Goal: Feedback & Contribution: Submit feedback/report problem

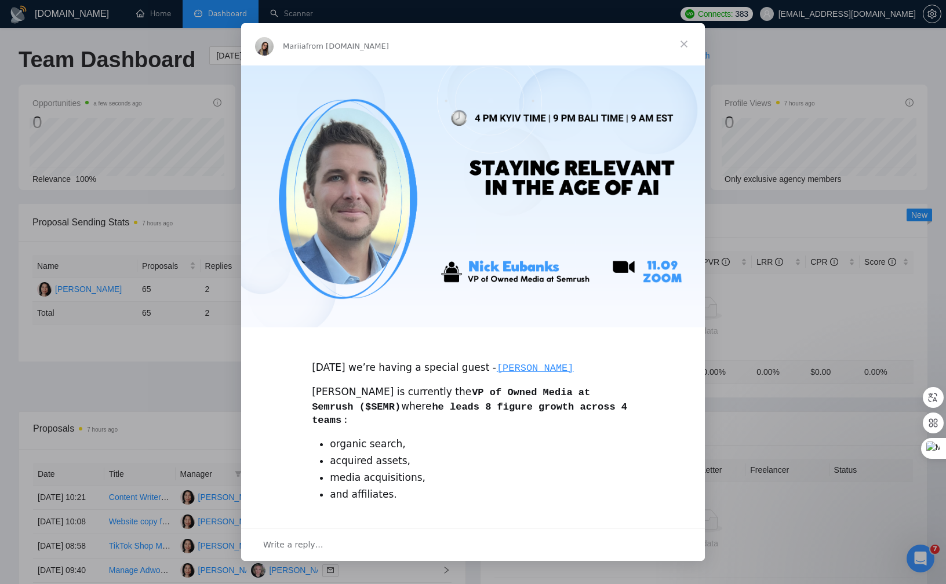
click at [789, 159] on div "Intercom messenger" at bounding box center [473, 292] width 946 height 584
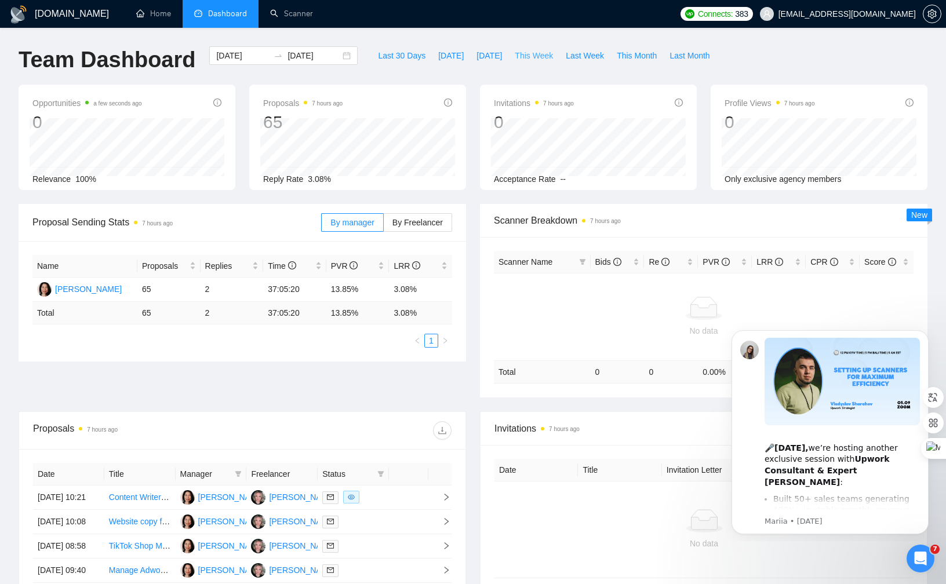
click at [526, 55] on span "This Week" at bounding box center [534, 55] width 38 height 13
type input "[DATE]"
type input "2025-09-14"
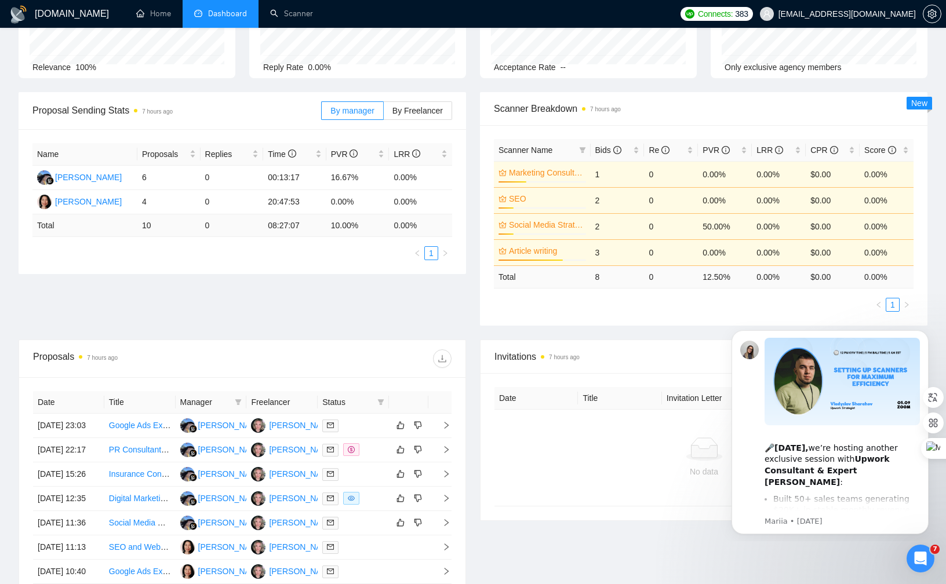
scroll to position [118, 0]
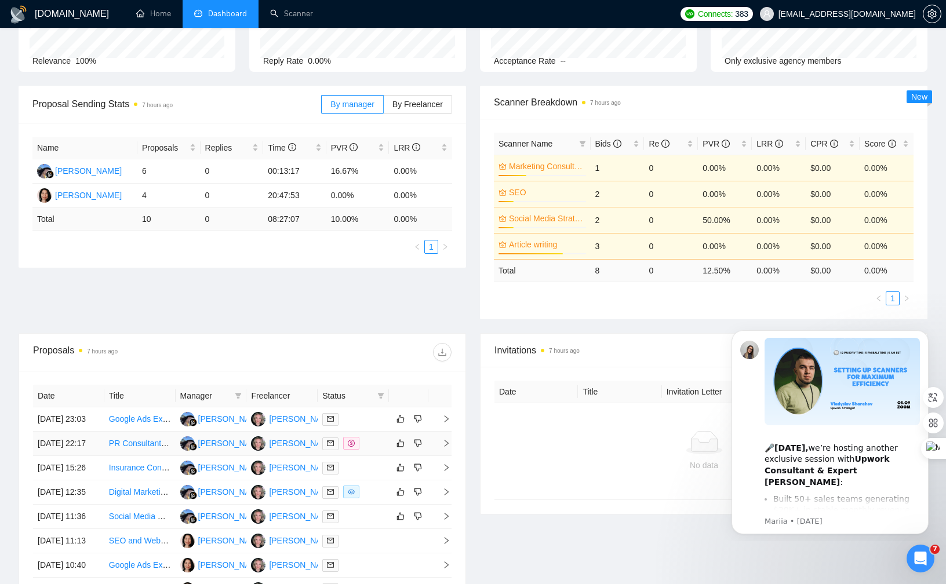
click at [381, 450] on div at bounding box center [353, 443] width 62 height 13
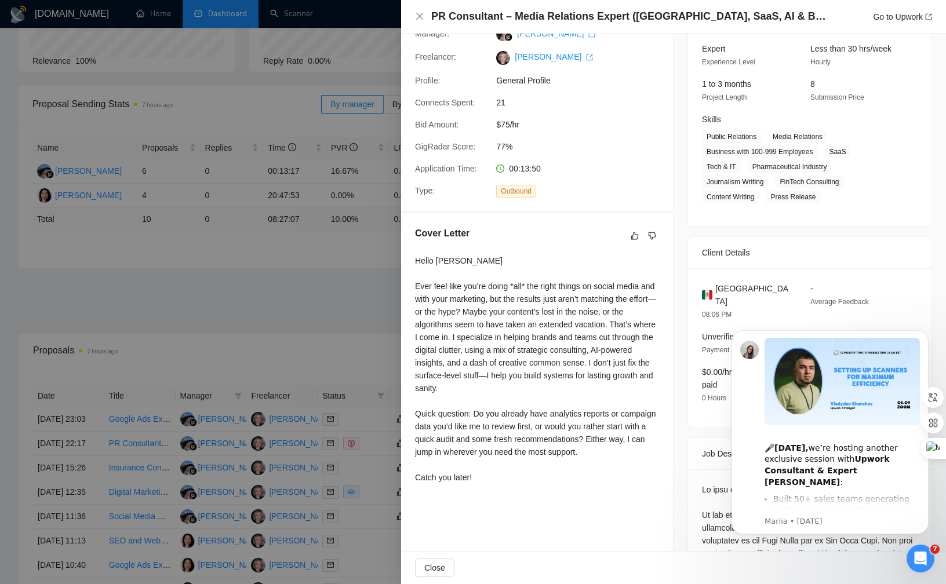
scroll to position [174, 0]
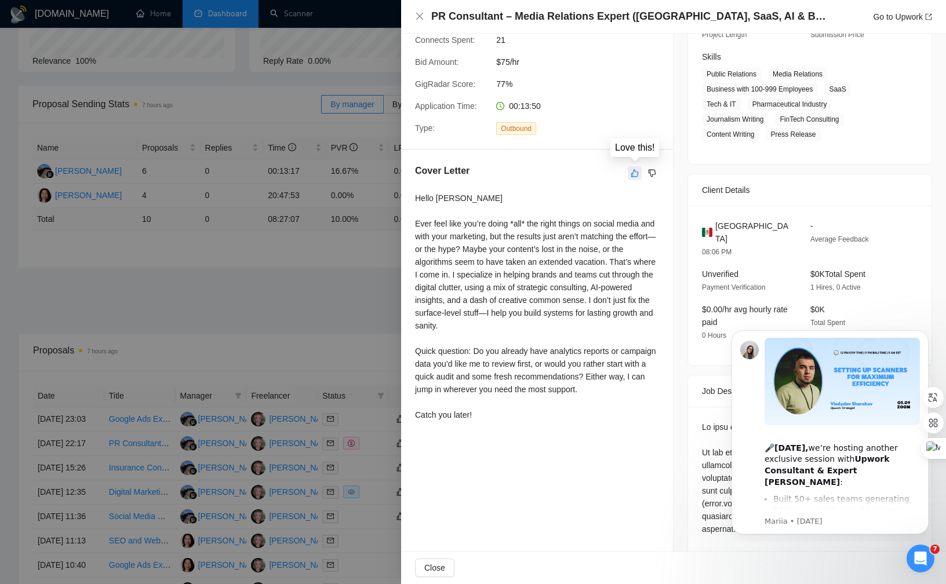
click at [639, 170] on button "button" at bounding box center [635, 173] width 14 height 14
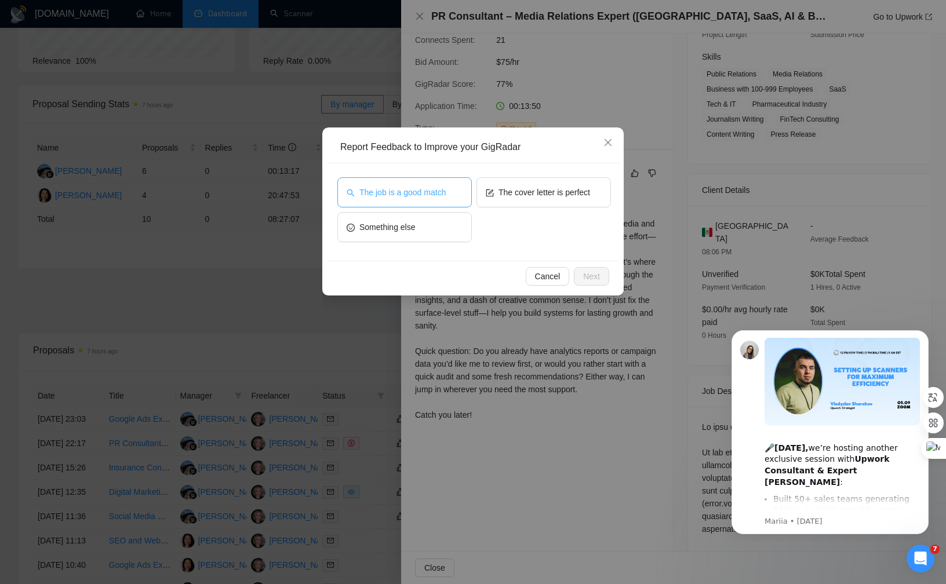
click at [415, 187] on span "The job is a good match" at bounding box center [402, 192] width 86 height 13
click at [523, 187] on span "The cover letter is perfect" at bounding box center [544, 192] width 92 height 13
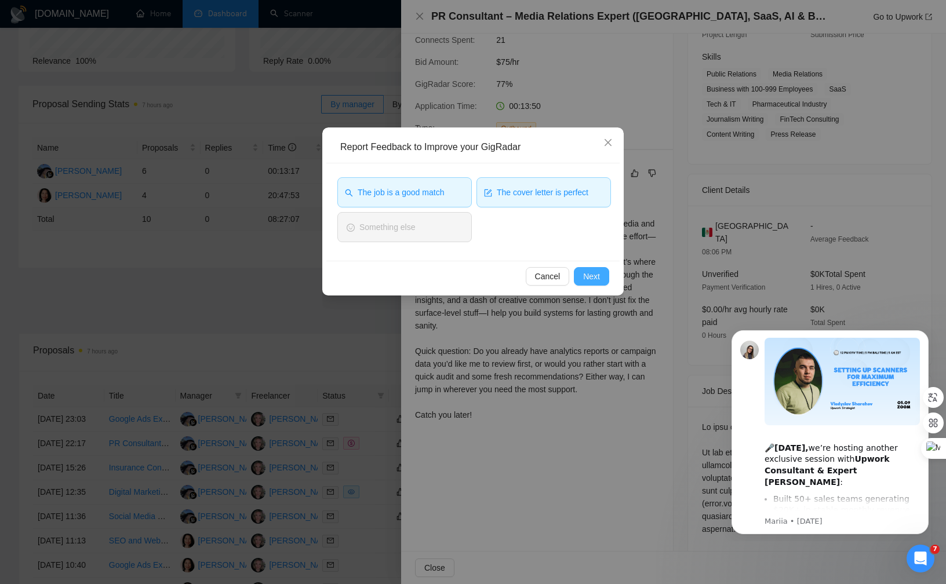
click at [599, 278] on span "Next" at bounding box center [591, 276] width 17 height 13
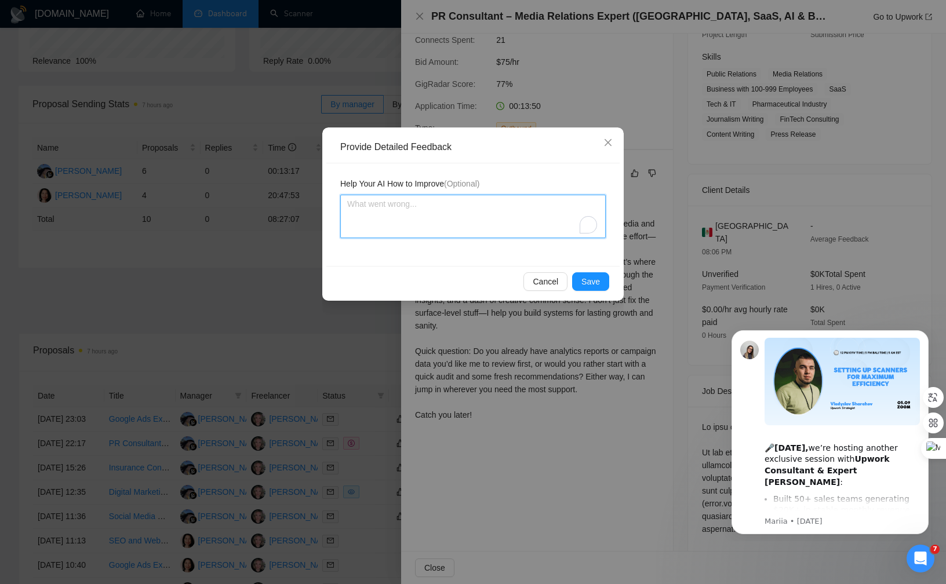
click at [497, 227] on textarea "To enrich screen reader interactions, please activate Accessibility in Grammarl…" at bounding box center [472, 216] width 265 height 43
type textarea "G"
type textarea "Gr"
type textarea "Gre"
type textarea "Grea"
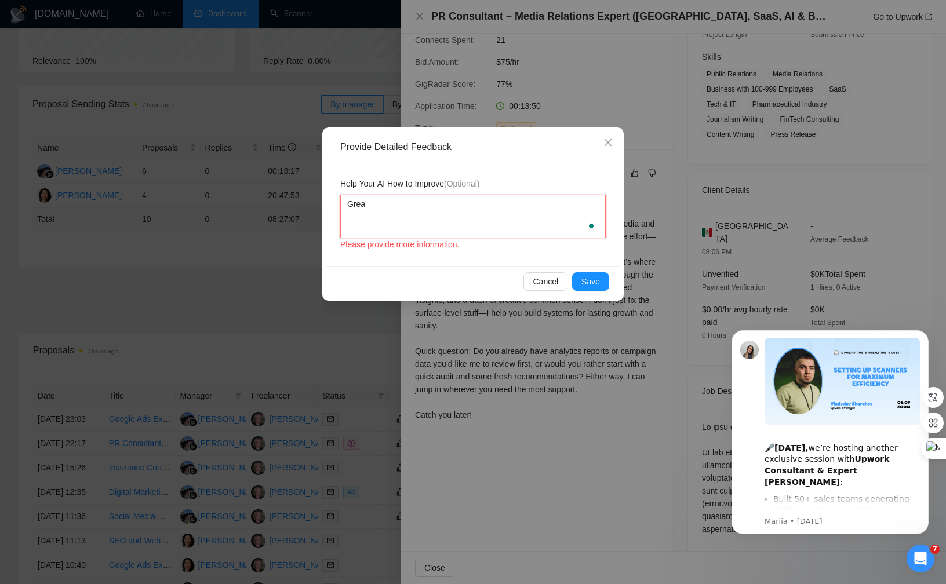
type textarea "Great"
type textarea "Great w"
type textarea "Great wo"
type textarea "Great work"
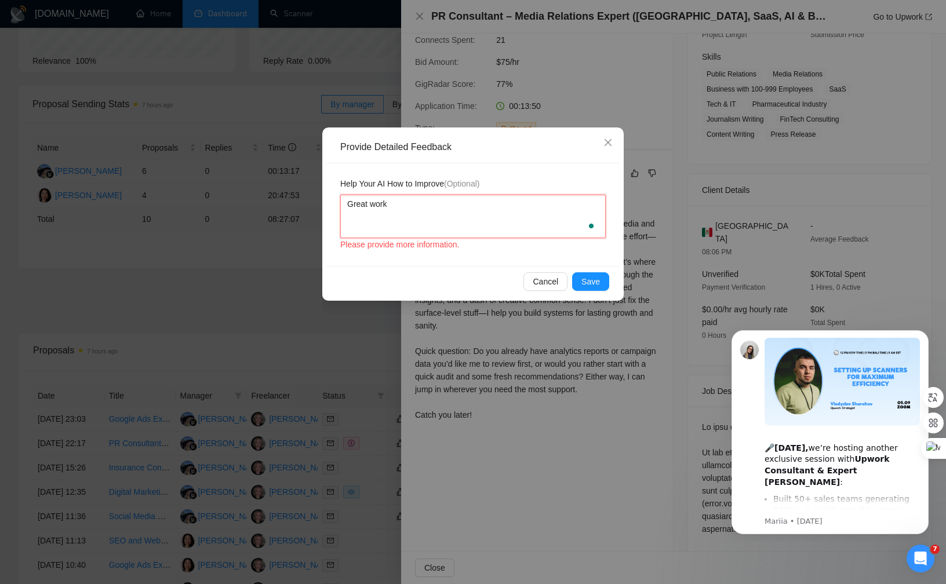
type textarea "Great work."
type textarea "Great work. A"
type textarea "Great work. An"
type textarea "Great work. And"
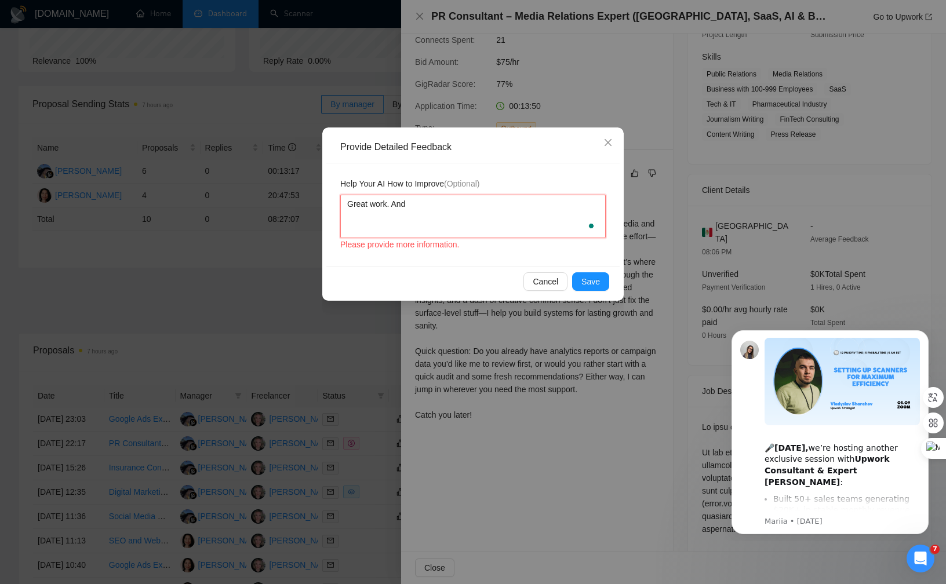
type textarea "Great work. And"
type textarea "Great work. And I"
type textarea "Great work. And I l"
type textarea "Great work. And I lo"
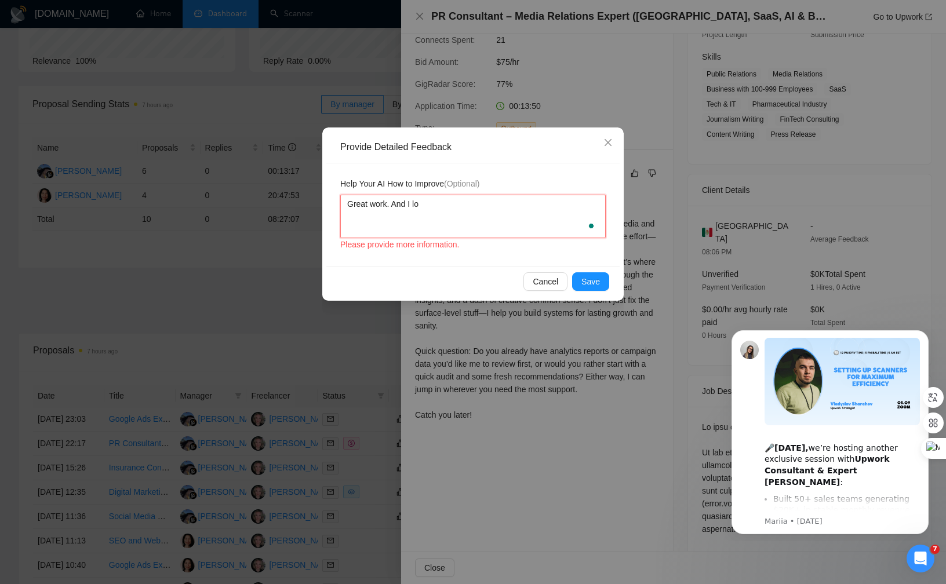
type textarea "Great work. And I lov"
type textarea "Great work. And I love"
type textarea "Great work. And I love t"
type textarea "Great work. And I love th"
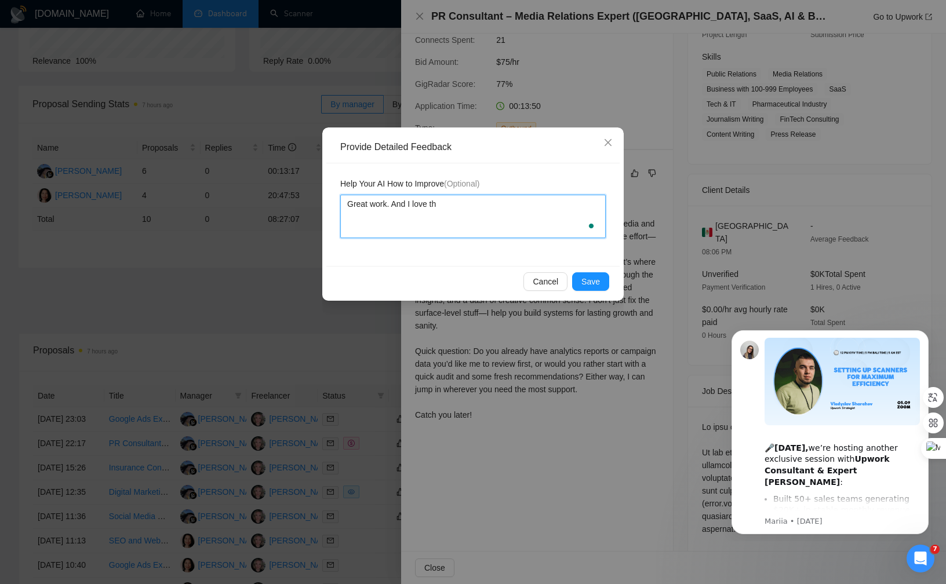
type textarea "Great work. And I love tha"
type textarea "Great work. And I love that"
type textarea "Great work. And I love that y"
type textarea "Great work. And I love that yo"
type textarea "Great work. And I love that you"
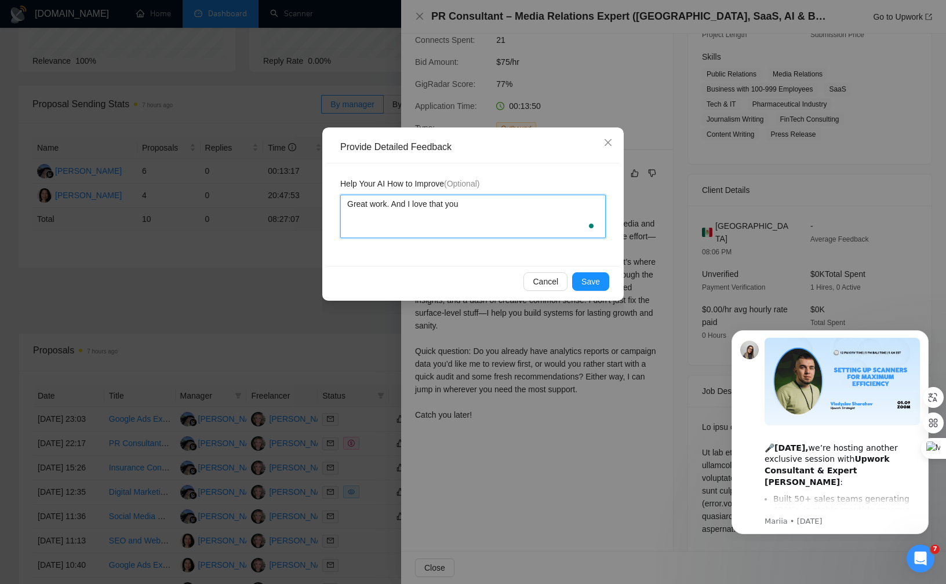
type textarea "Great work. And I love that you b"
type textarea "Great work. And I love that you bo"
type textarea "Great work. And I love that you boo"
type textarea "Great work. And I love that you boos"
type textarea "Great work. And I love that you boost"
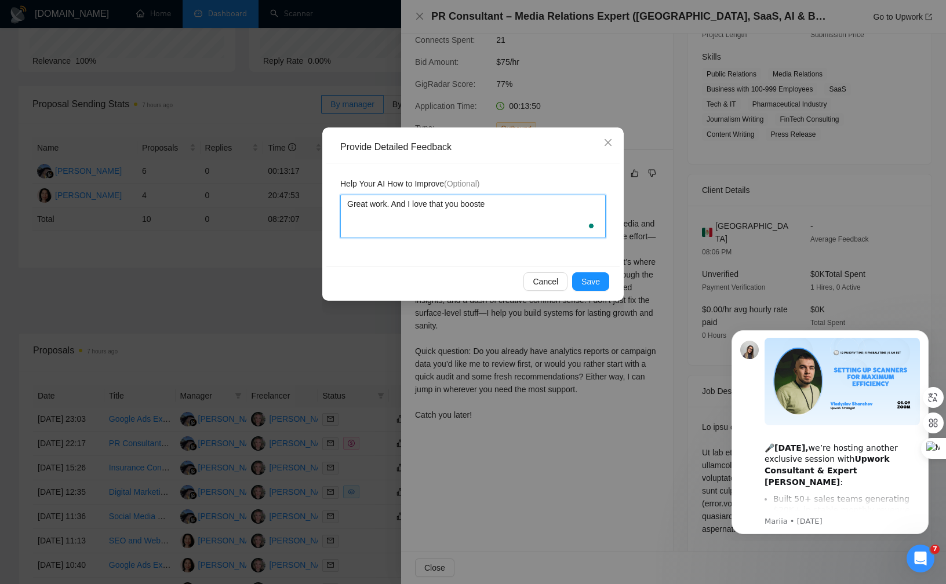
type textarea "Great work. And I love that you boosted"
type textarea "Great work. And I love that you boosted t"
type textarea "Great work. And I love that you boosted th"
type textarea "Great work. And I love that you boosted this"
type textarea "Great work. And I love that you boosted this."
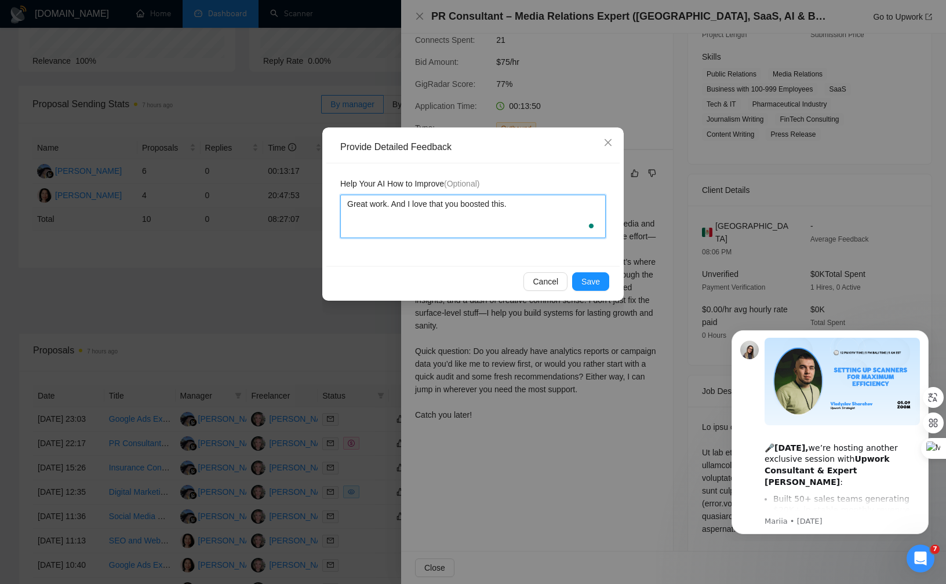
type textarea "Great work. And I love that you boosted this."
type textarea "Great work. And I love that you boosted this. T"
type textarea "Great work. And I love that you boosted this. Th"
type textarea "Great work. And I love that you boosted this. Tha"
type textarea "Great work. And I love that you boosted this. Than"
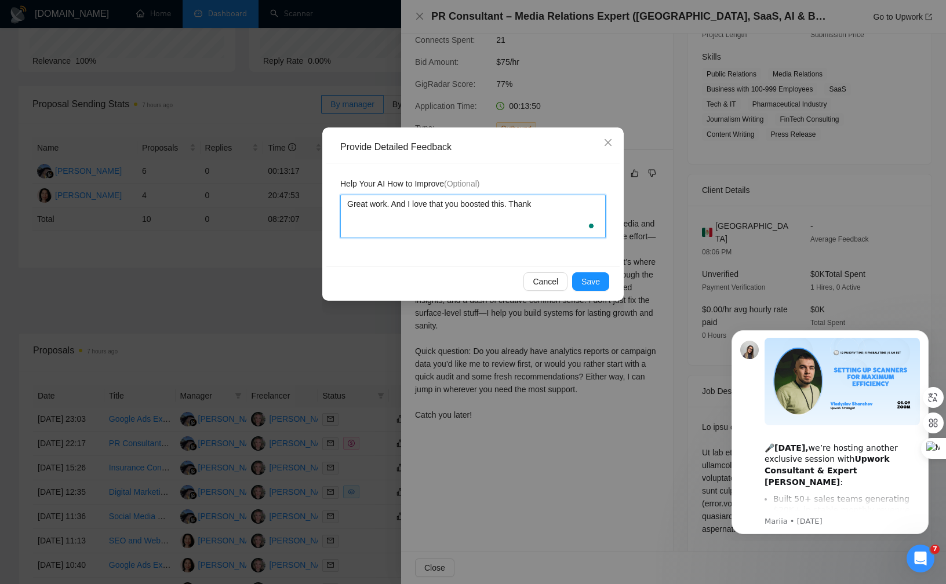
type textarea "Great work. And I love that you boosted this. Thanks"
type textarea "Great work. And I love that you boosted this. Thanks!"
type textarea "Great work. And I love that you boosted this. Thanks! :("
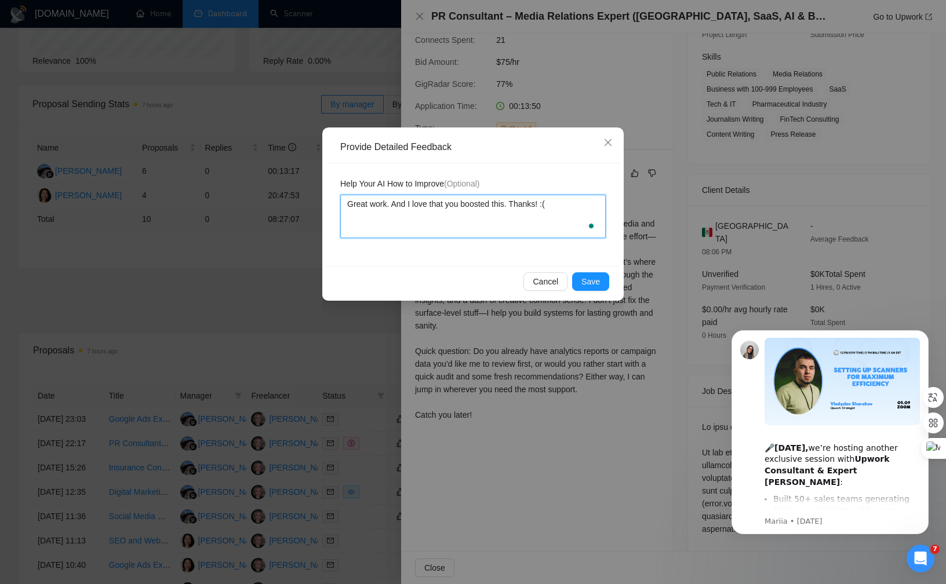
type textarea "Great work. And I love that you boosted this. Thanks! :("
type textarea "Great work. And I love that you boosted this. Thanks! :"
type textarea "Great work. And I love that you boosted this. Thanks! :)"
click at [589, 278] on span "Save" at bounding box center [590, 281] width 19 height 13
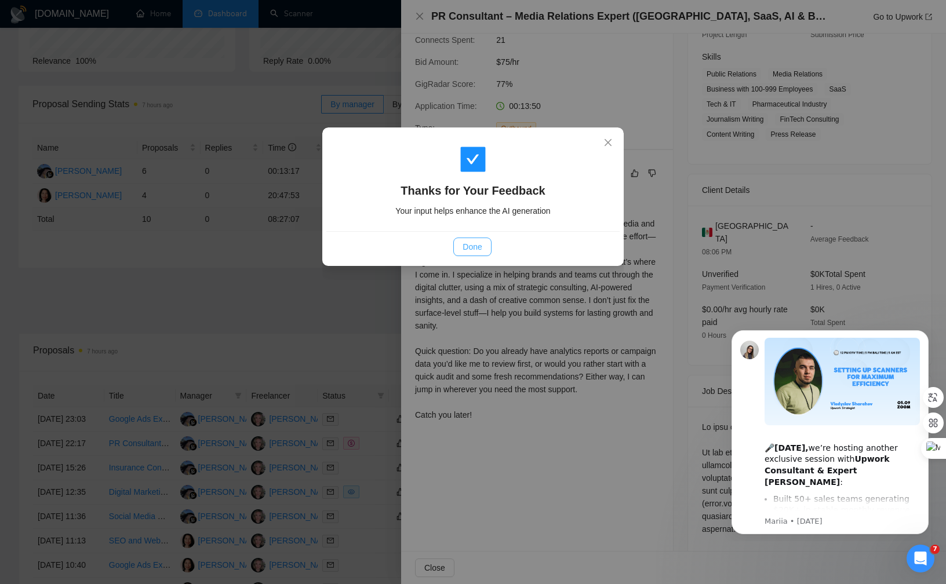
click at [482, 243] on button "Done" at bounding box center [472, 247] width 38 height 19
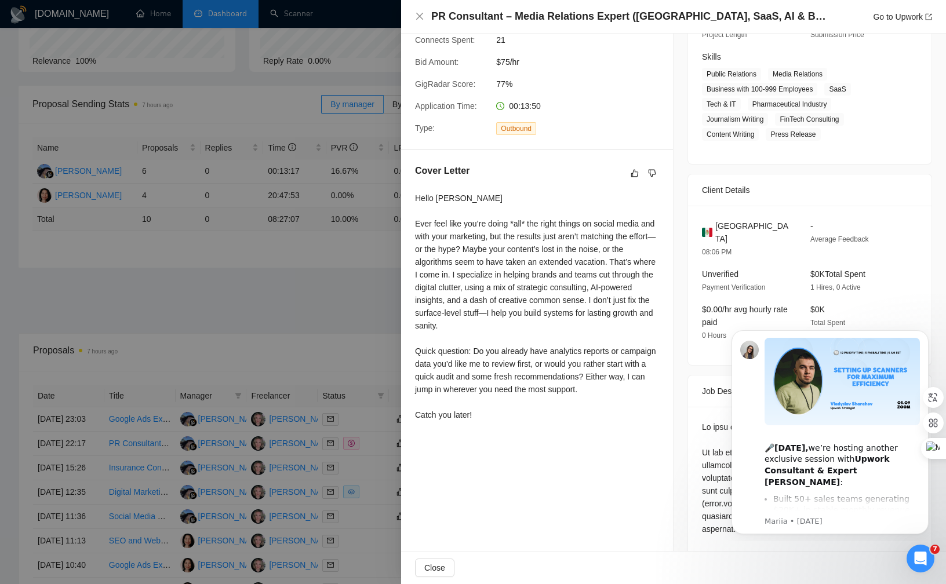
click at [343, 418] on div at bounding box center [473, 292] width 946 height 584
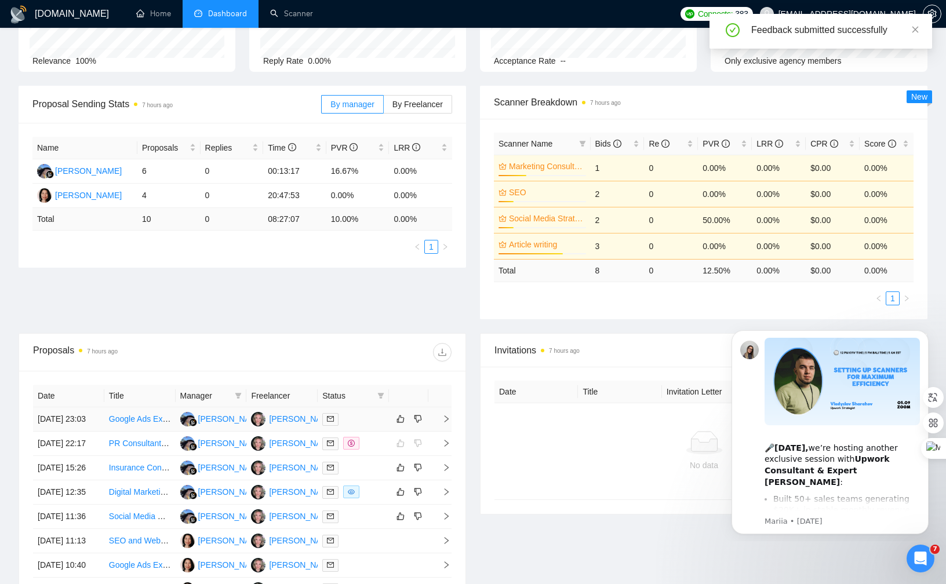
click at [366, 422] on div at bounding box center [353, 419] width 62 height 13
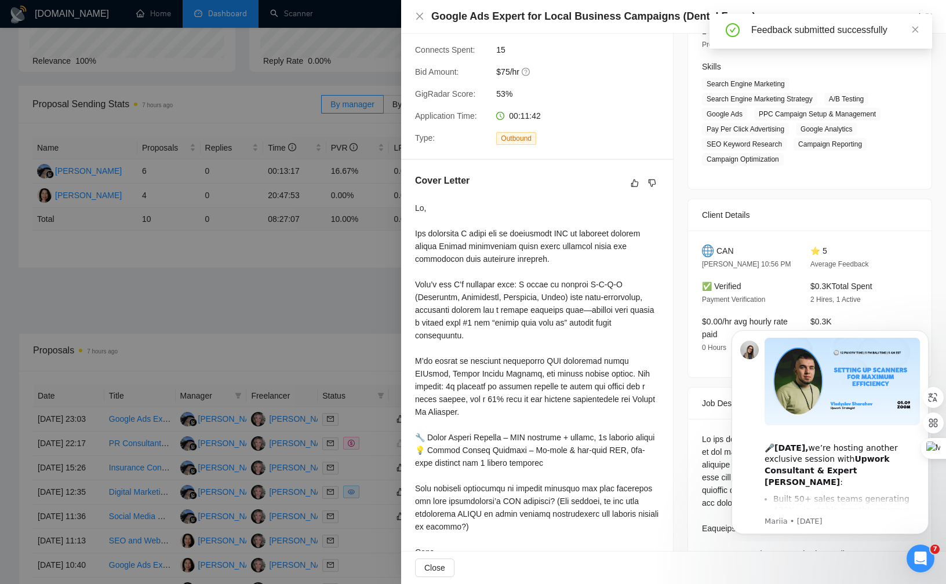
scroll to position [148, 0]
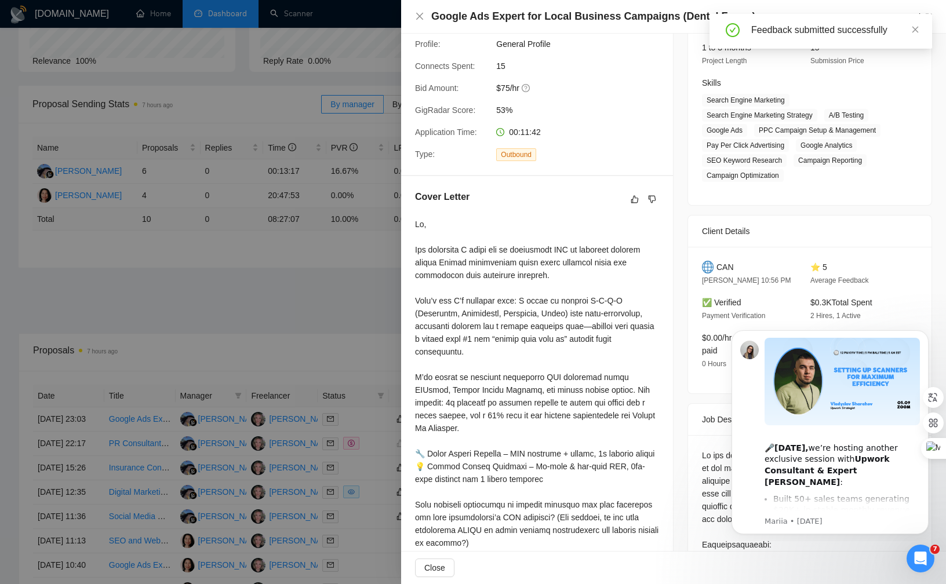
click at [318, 327] on div at bounding box center [473, 292] width 946 height 584
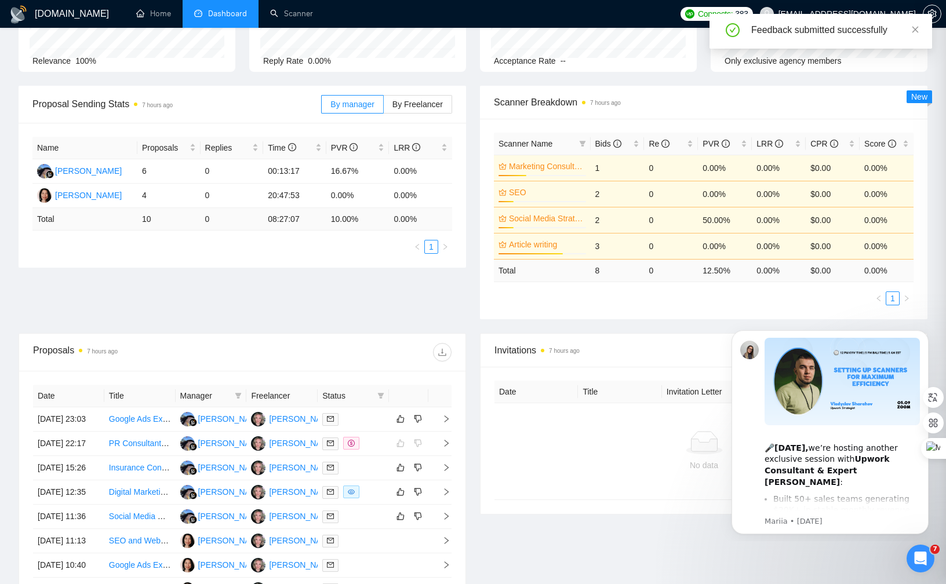
scroll to position [246, 0]
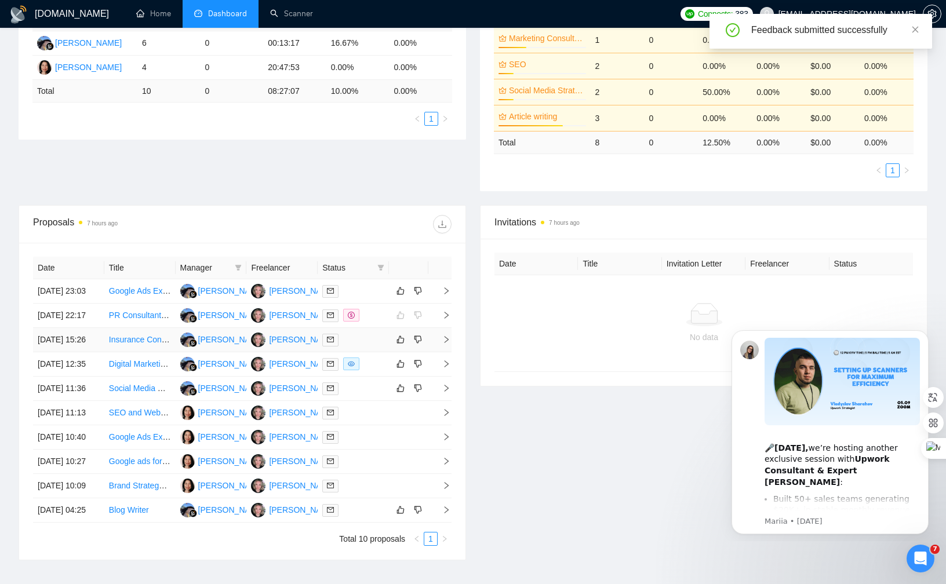
click at [366, 347] on div at bounding box center [353, 339] width 62 height 13
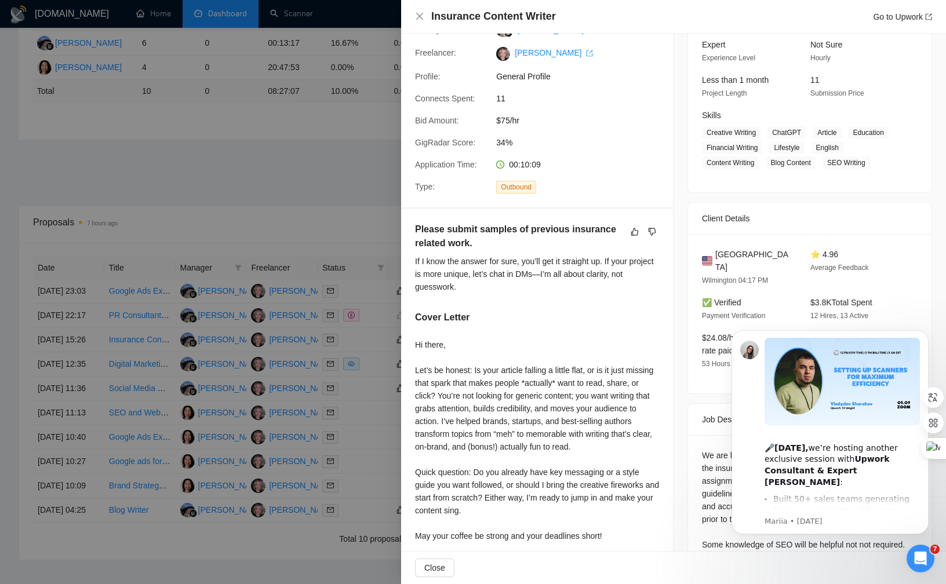
scroll to position [0, 0]
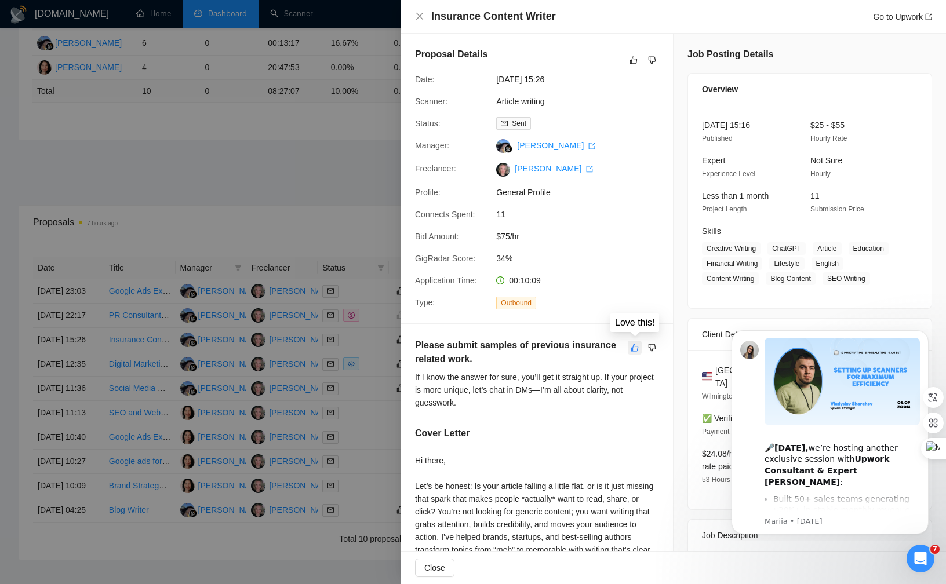
click at [631, 351] on icon "like" at bounding box center [635, 347] width 8 height 9
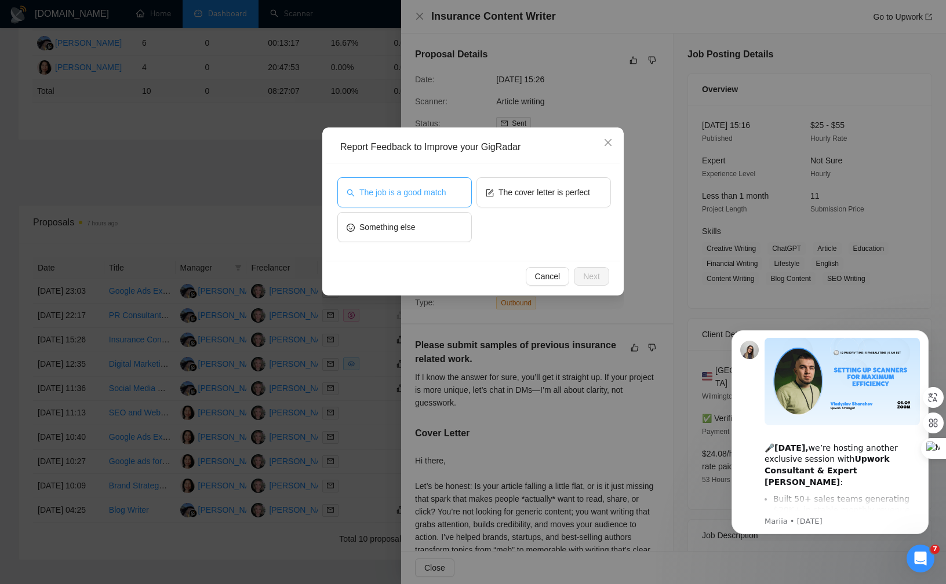
click at [420, 192] on span "The job is a good match" at bounding box center [402, 192] width 86 height 13
click at [553, 195] on span "The cover letter is perfect" at bounding box center [544, 192] width 92 height 13
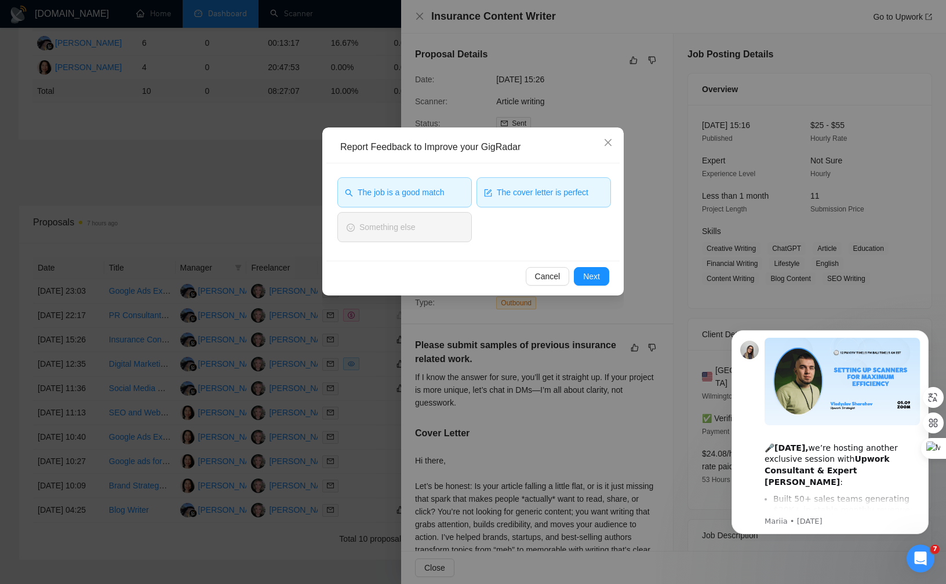
click at [547, 191] on span "The cover letter is perfect" at bounding box center [543, 192] width 92 height 13
click at [591, 274] on span "Next" at bounding box center [591, 276] width 17 height 13
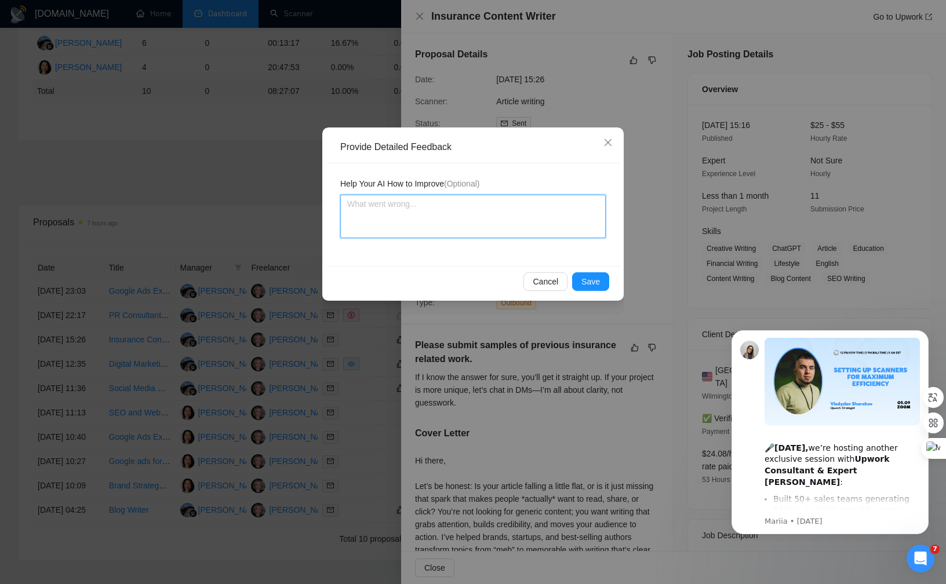
click at [451, 211] on textarea at bounding box center [472, 216] width 265 height 43
type textarea "P"
type textarea "Pl"
type textarea "Ple"
type textarea "Plea"
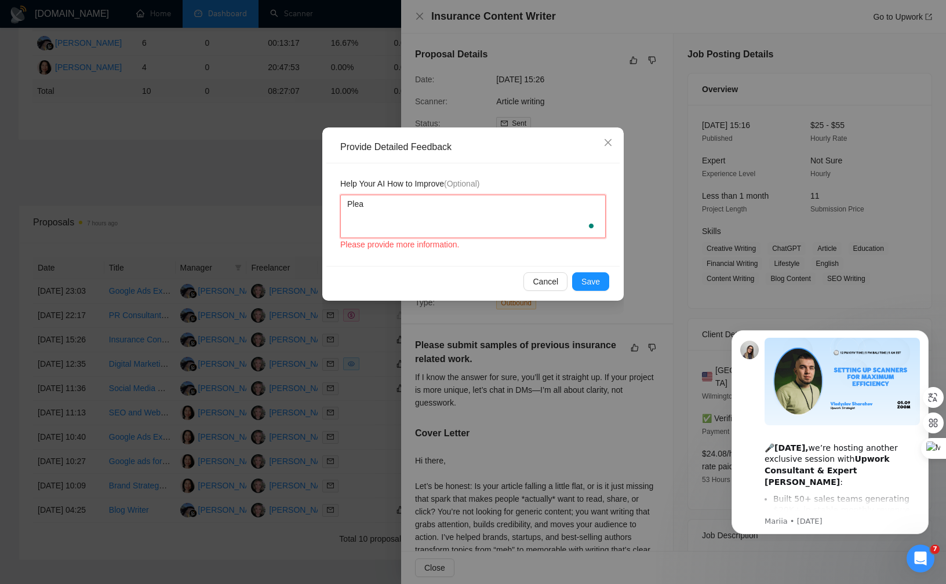
type textarea "Pleas"
type textarea "Please"
type textarea "Please s"
type textarea "Please st"
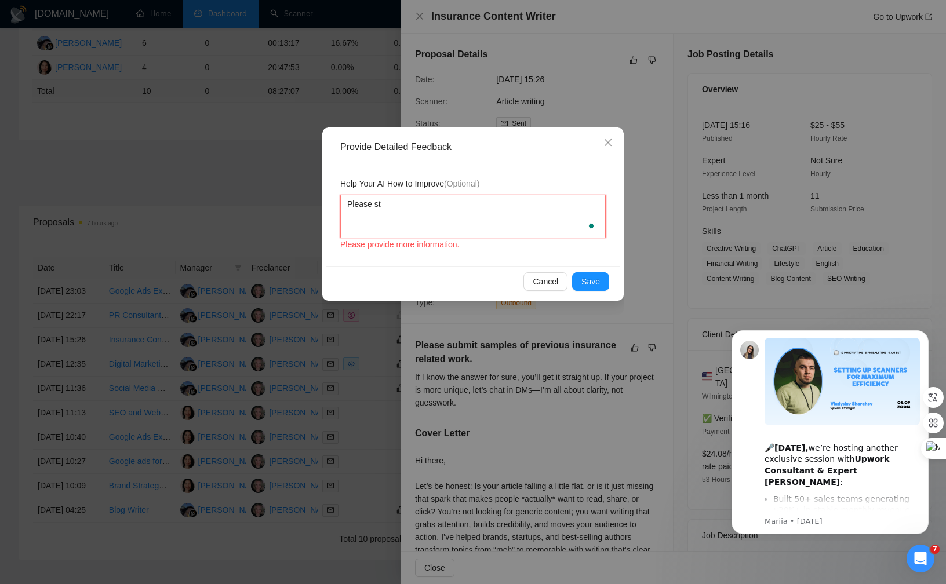
type textarea "Please sto"
type textarea "Please stop"
type textarea "Please stop s"
type textarea "Please stop st"
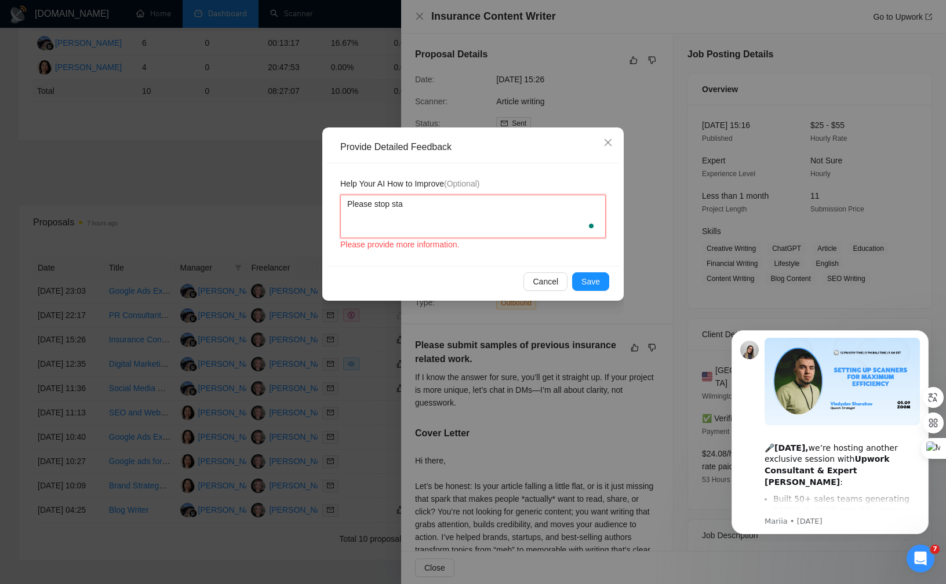
type textarea "Please stop star"
type textarea "Please stop start"
type textarea "Please stop starti"
type textarea "Please stop startin"
type textarea "Please stop starting"
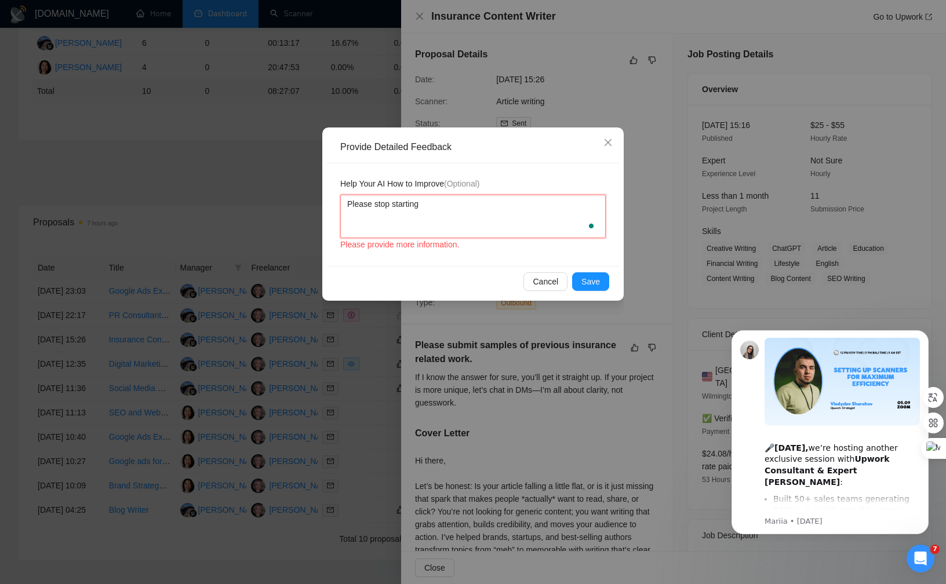
type textarea "Please stop starting"
type textarea "Please stop starting t"
type textarea "Please stop starting th"
type textarea "Please stop starting the"
type textarea "Please stop starting thes"
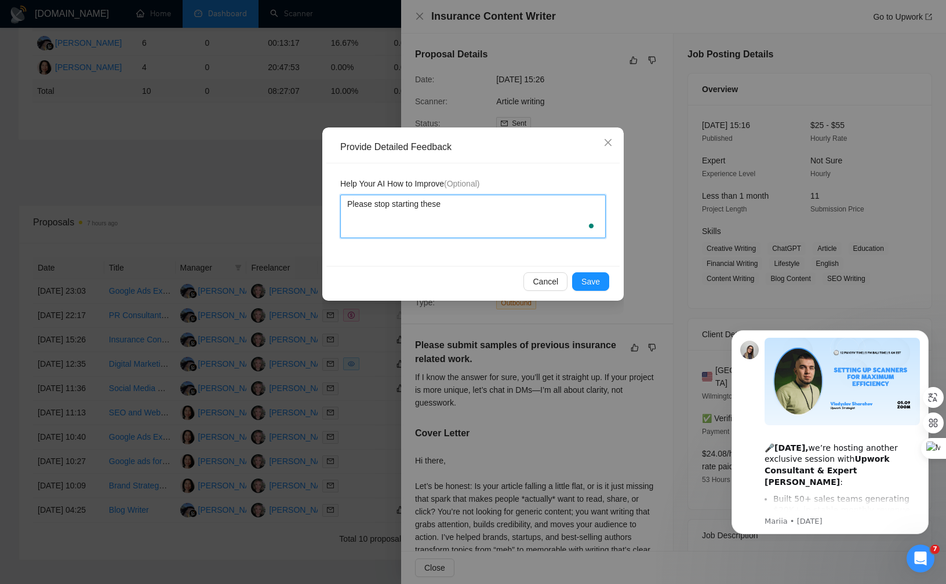
type textarea "Please stop starting these"
type textarea "Please stop starting these wi"
type textarea "Please stop starting these wit"
type textarea "Please stop starting these with"
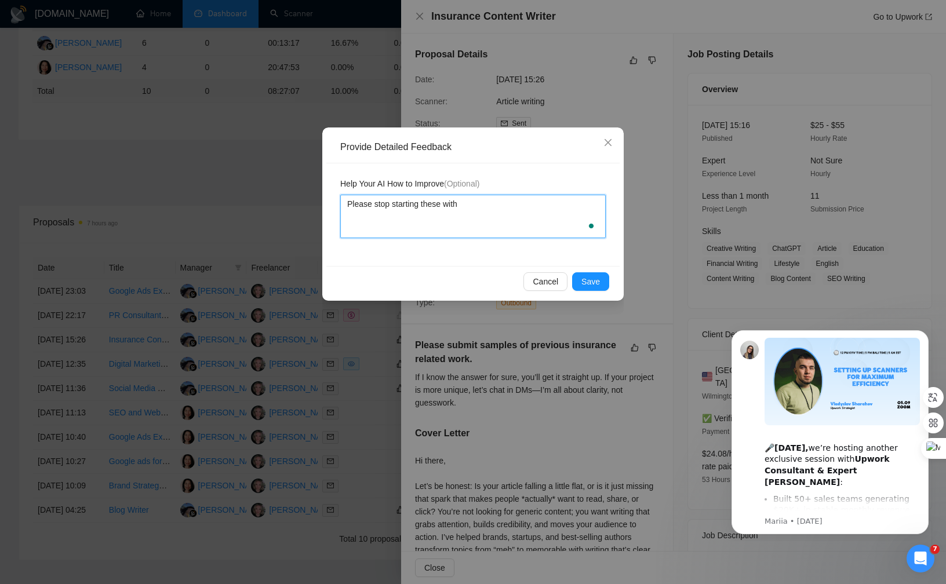
type textarea "Please stop starting these with ""
type textarea "Please stop starting these with "l"
type textarea "Please stop starting these with "le"
type textarea "Please stop starting these with "let"
type textarea "Please stop starting these with "let'"
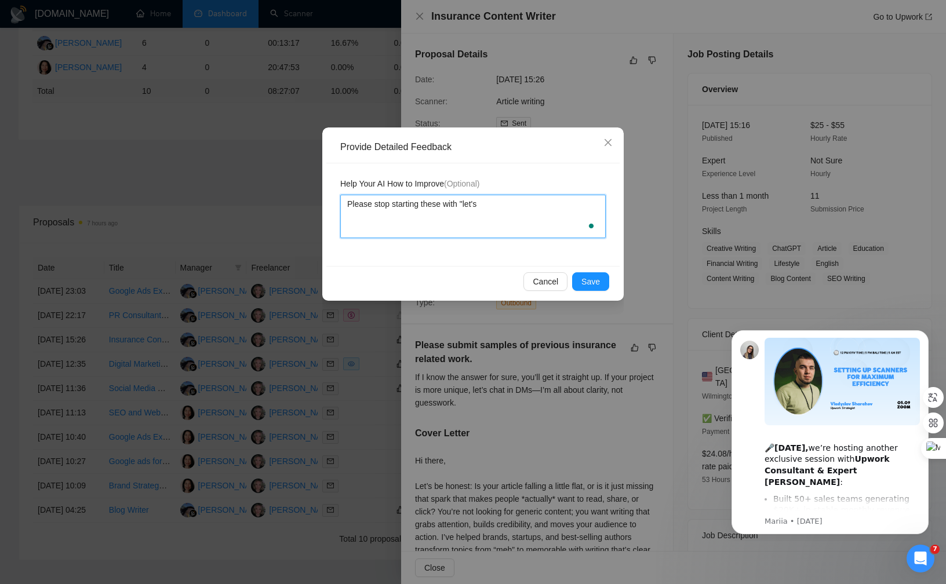
type textarea "Please stop starting these with "let's"
type textarea "Please stop starting these with "let's b"
type textarea "Please stop starting these with "let's be"
type textarea "Please stop starting these with "let's be h"
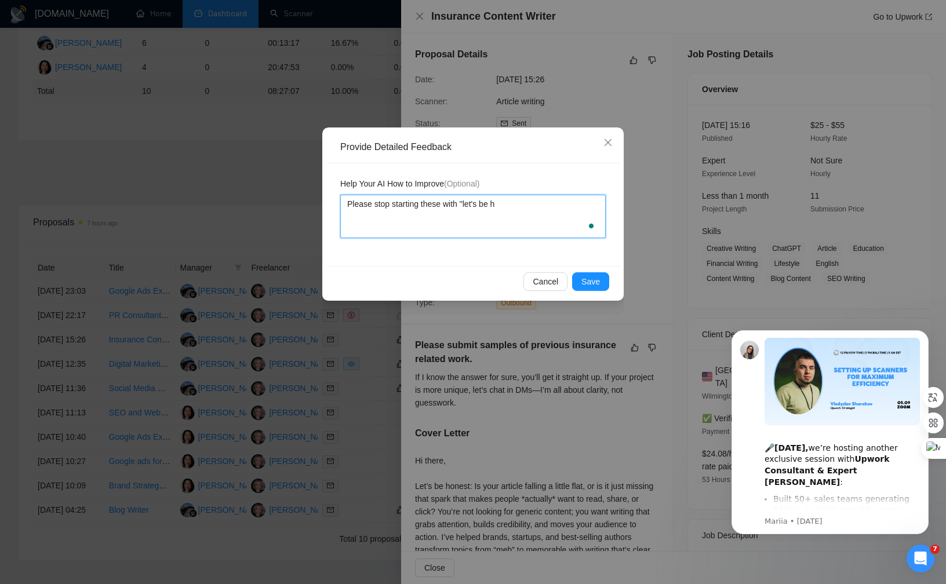
type textarea "Please stop starting these with "let's be ho"
type textarea "Please stop starting these with "let's be hone"
type textarea "Please stop starting these with "let's be hones"
type textarea "Please stop starting these with "let's be honest"
type textarea "Please stop starting these with "let's be honest""
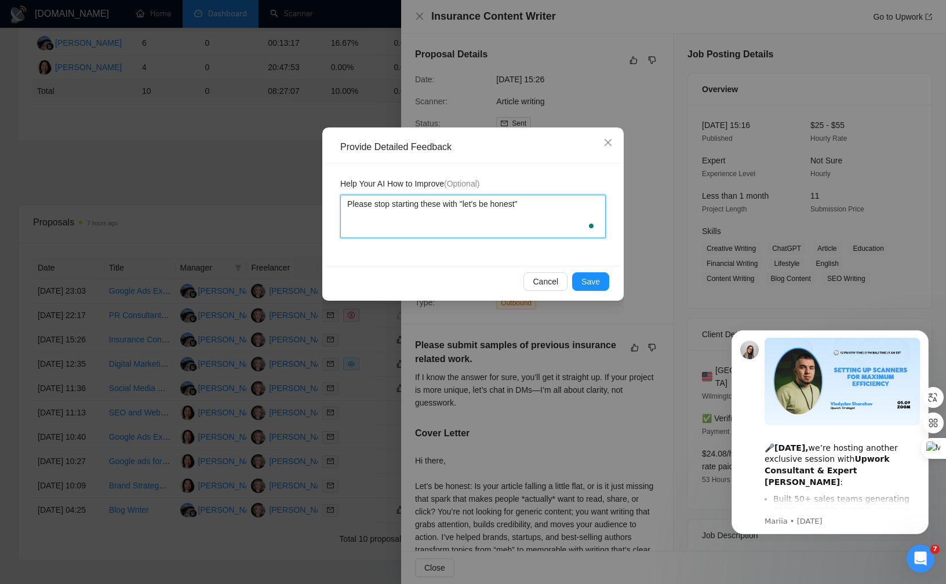
type textarea "Please stop starting these with "let's be honest"."
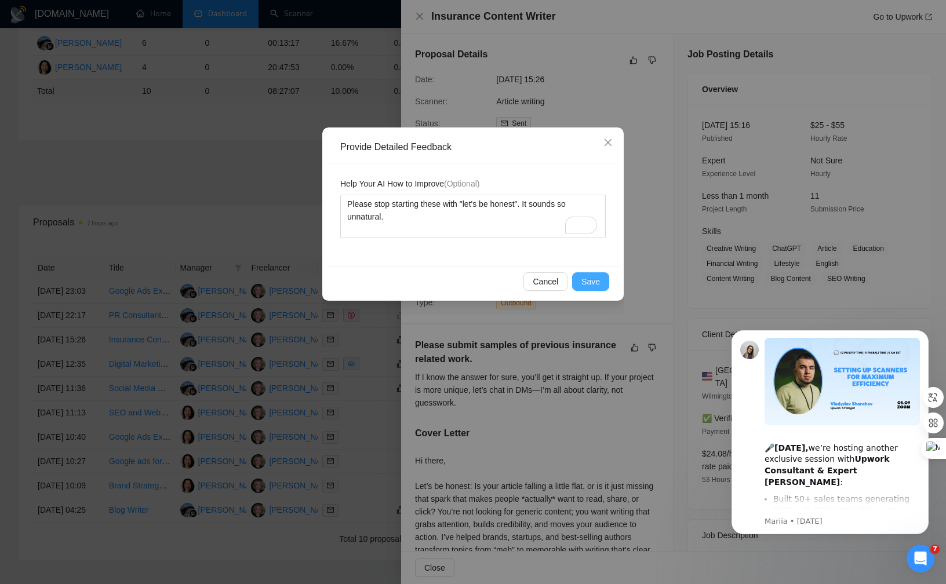
click at [600, 280] on button "Save" at bounding box center [590, 281] width 37 height 19
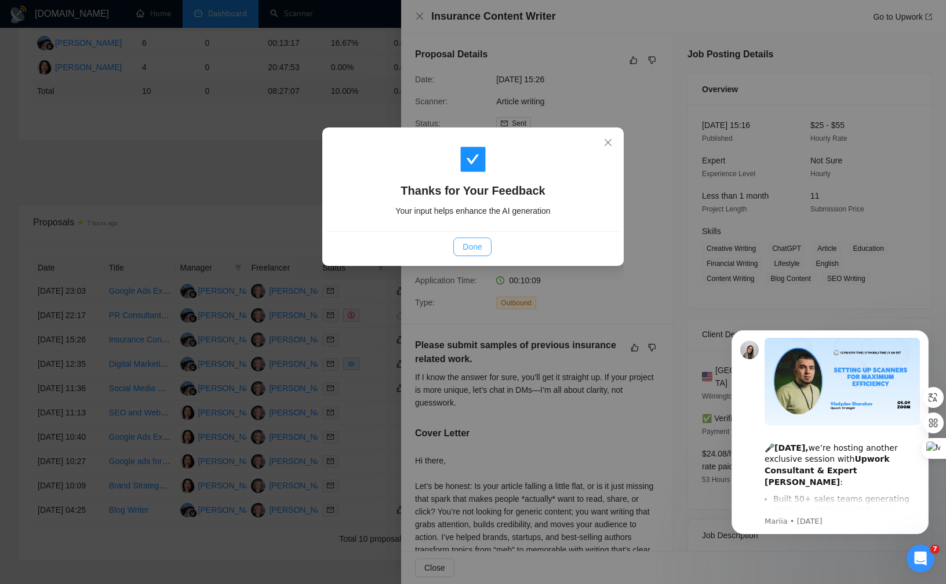
click at [485, 250] on button "Done" at bounding box center [472, 247] width 38 height 19
